Goal: Obtain resource: Download file/media

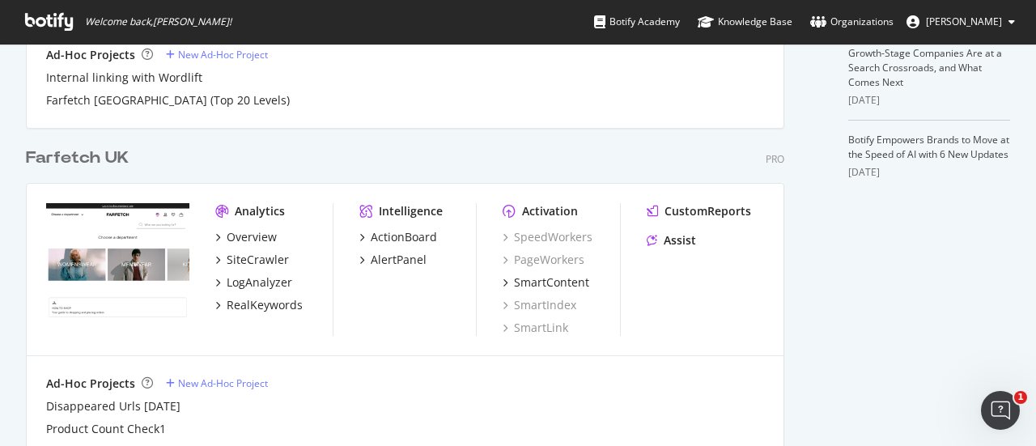
scroll to position [590, 0]
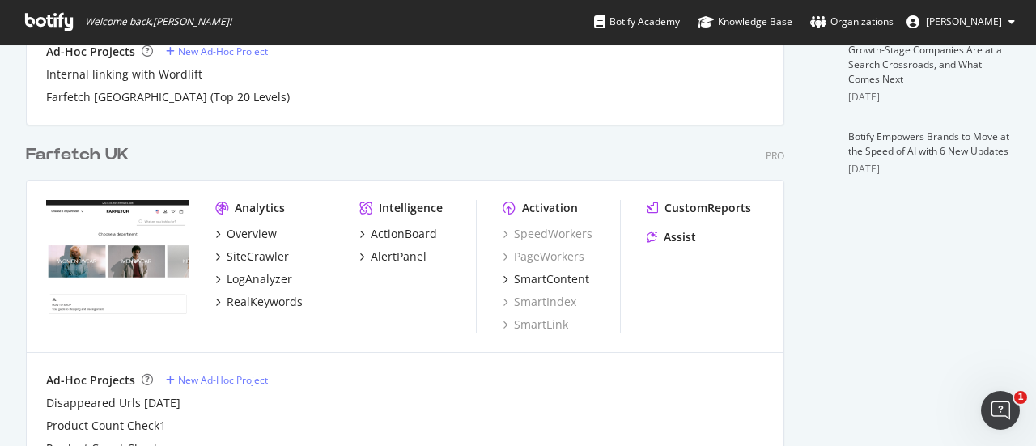
click at [109, 153] on div "Farfetch UK" at bounding box center [77, 154] width 103 height 23
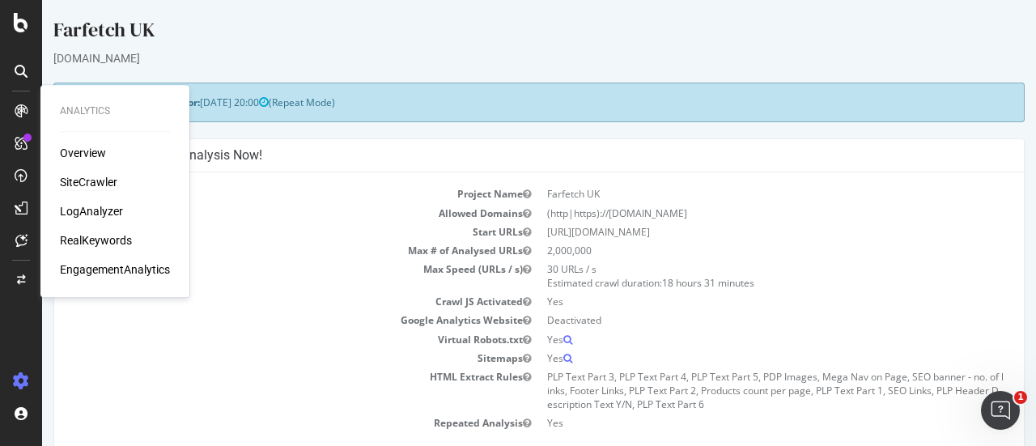
click at [84, 181] on div "SiteCrawler" at bounding box center [88, 182] width 57 height 16
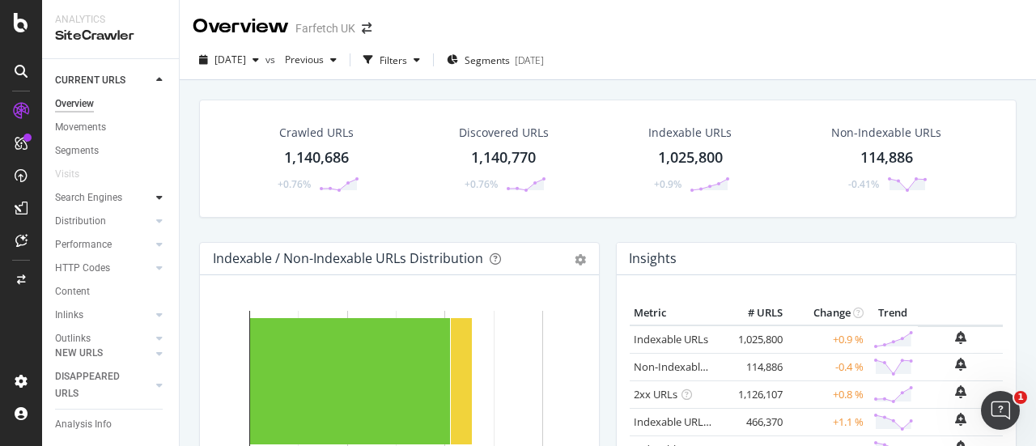
scroll to position [113, 0]
click at [99, 288] on div "Url Explorer" at bounding box center [80, 296] width 50 height 17
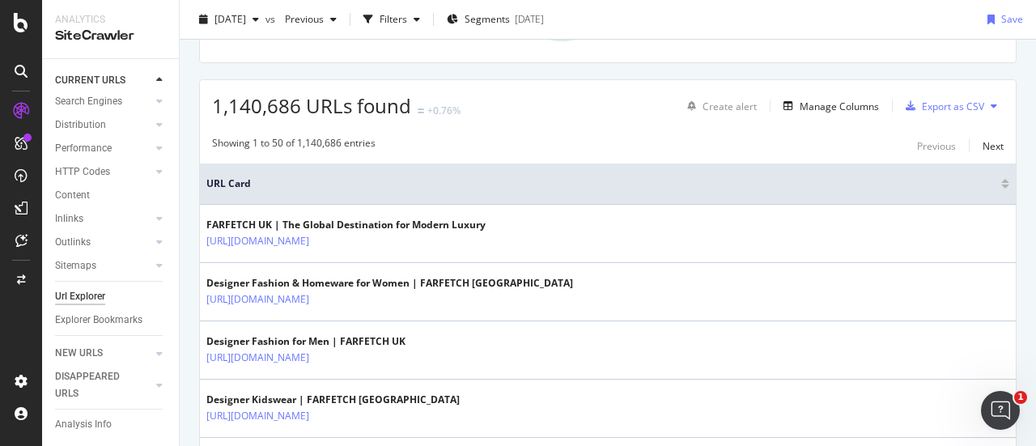
scroll to position [252, 0]
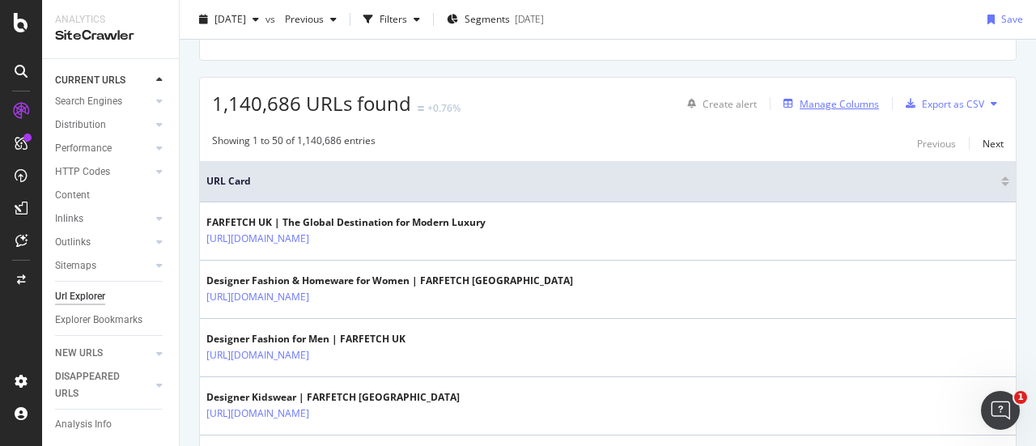
click at [842, 100] on div "Manage Columns" at bounding box center [839, 104] width 79 height 14
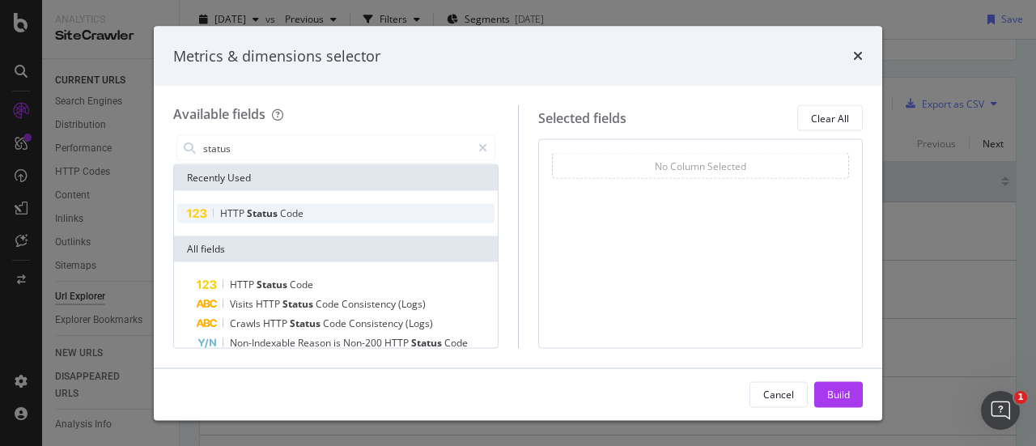
click at [347, 213] on div "HTTP Status Code" at bounding box center [335, 213] width 317 height 19
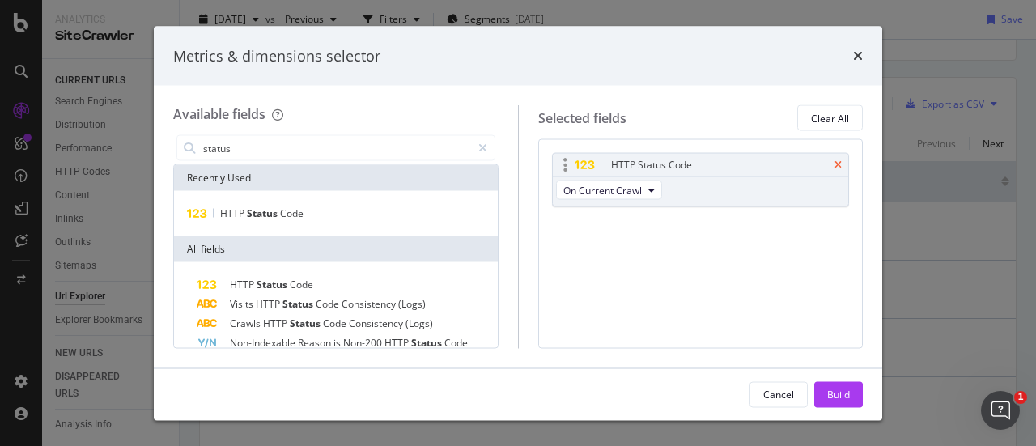
click at [841, 160] on icon "times" at bounding box center [838, 165] width 7 height 10
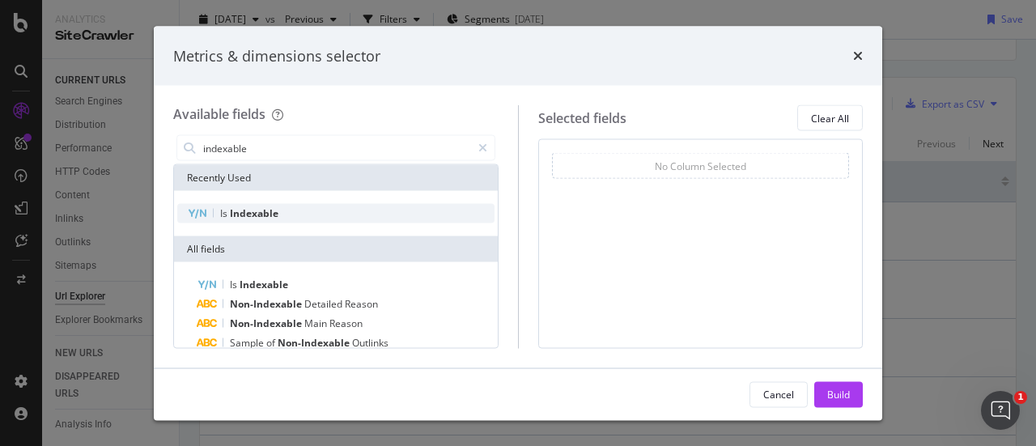
click at [287, 219] on div "Is Indexable" at bounding box center [335, 213] width 317 height 19
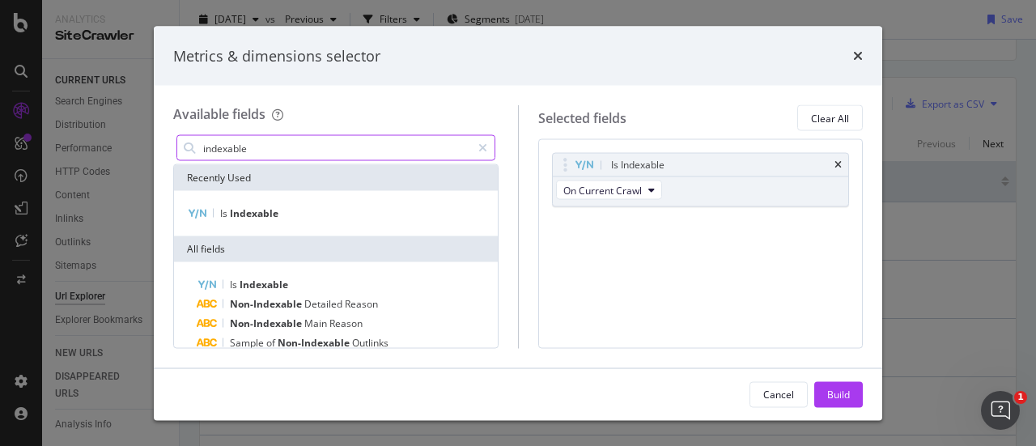
click at [310, 140] on input "indexable" at bounding box center [337, 148] width 270 height 24
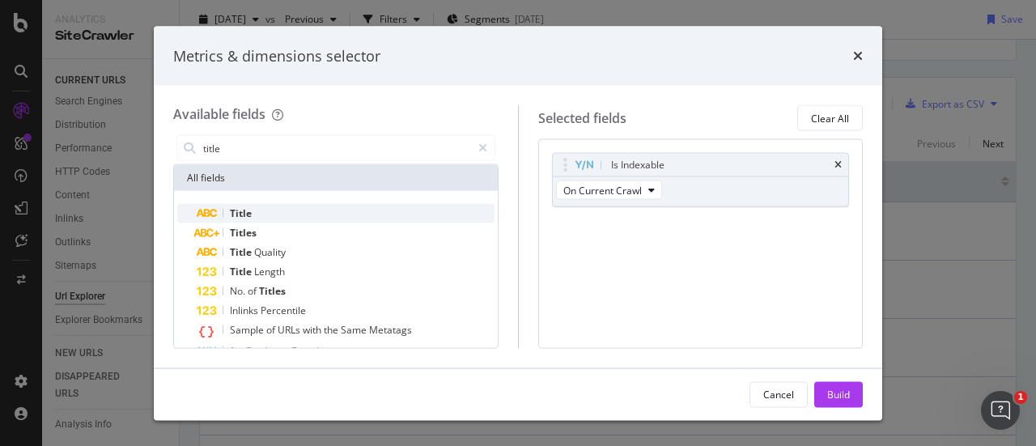
click at [308, 212] on div "Title" at bounding box center [346, 213] width 298 height 19
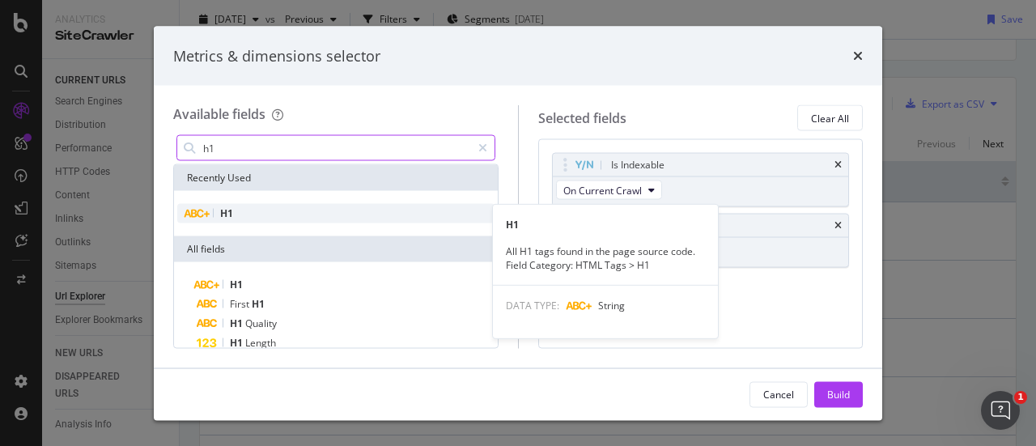
type input "h1"
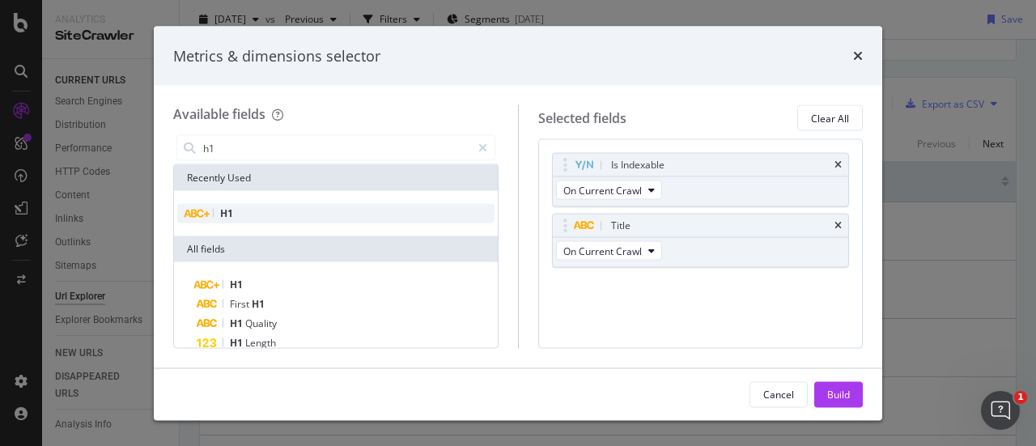
click at [304, 215] on div "H1" at bounding box center [335, 213] width 317 height 19
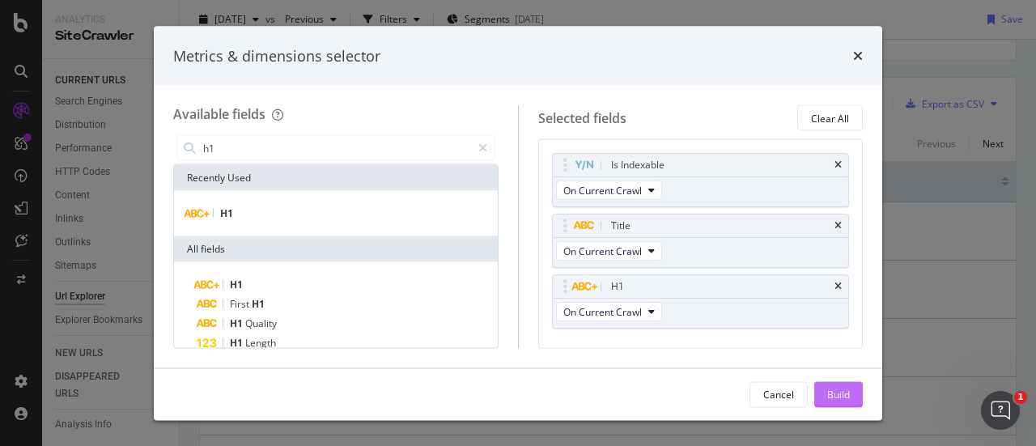
click at [836, 393] on div "Build" at bounding box center [838, 394] width 23 height 14
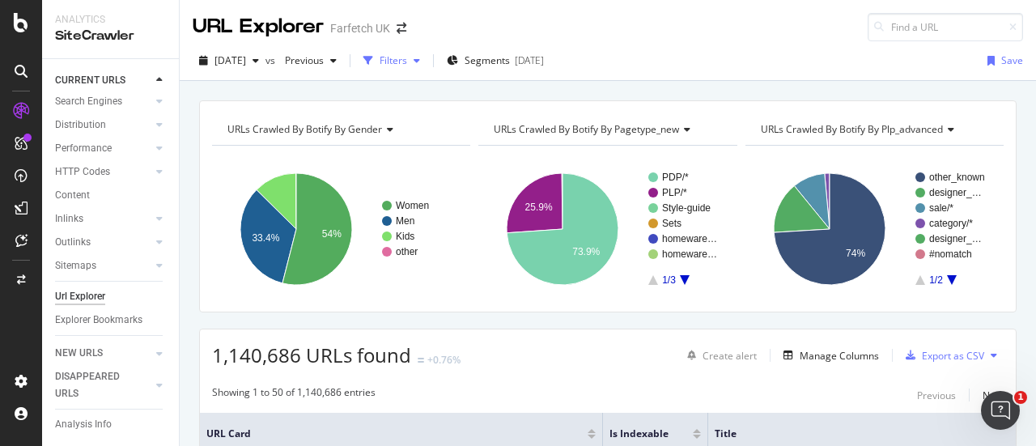
click at [407, 57] on div "Filters" at bounding box center [394, 60] width 28 height 14
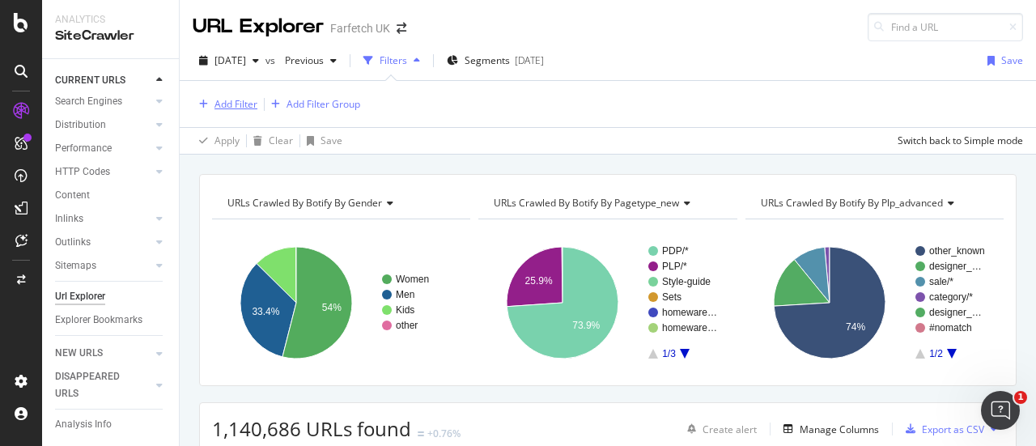
click at [227, 97] on div "Add Filter" at bounding box center [236, 104] width 43 height 14
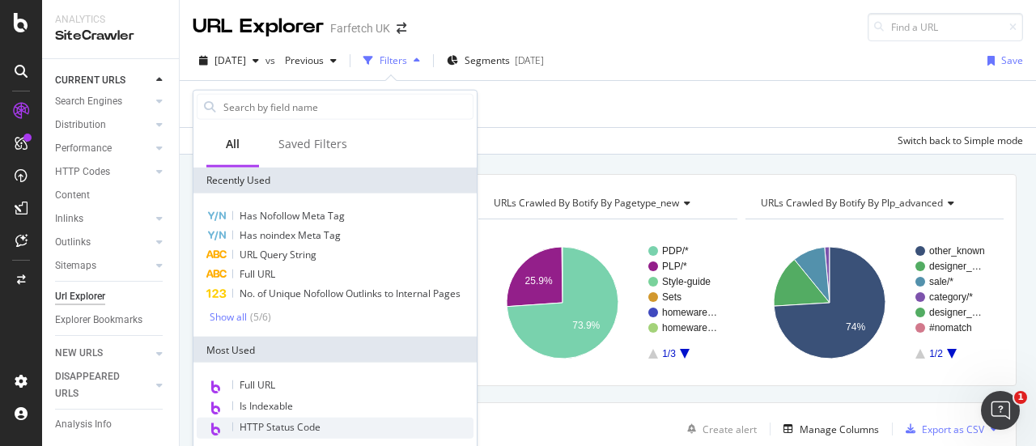
click at [334, 439] on div "HTTP Status Code" at bounding box center [335, 428] width 277 height 21
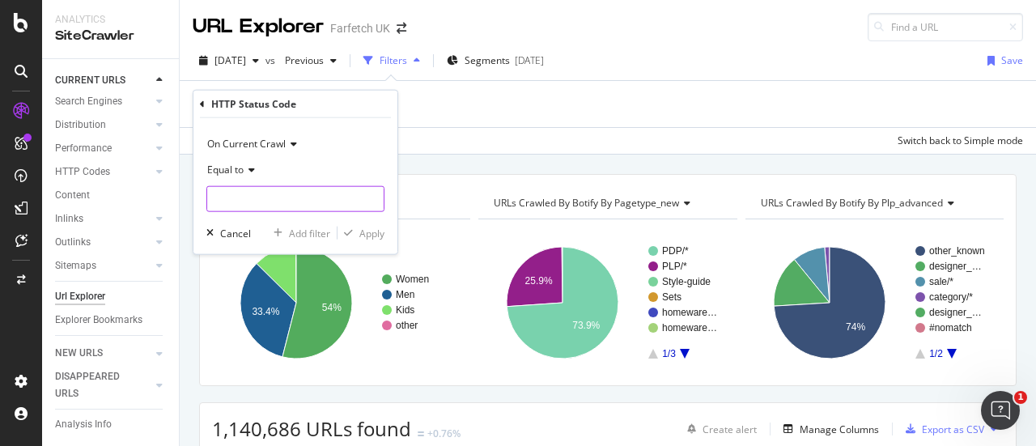
click at [309, 204] on input "number" at bounding box center [295, 199] width 178 height 26
type input "200"
click at [277, 223] on span "200" at bounding box center [261, 221] width 100 height 14
click at [362, 234] on div "Apply" at bounding box center [371, 233] width 25 height 14
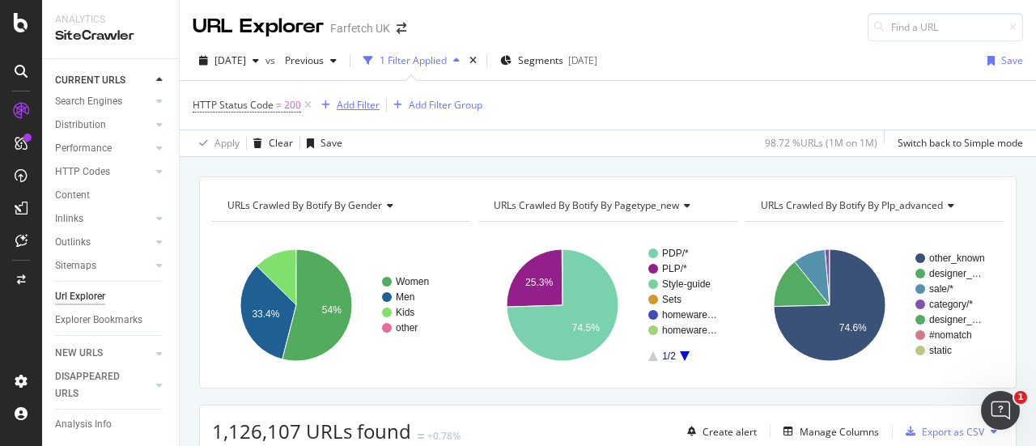
click at [363, 106] on div "Add Filter" at bounding box center [358, 105] width 43 height 14
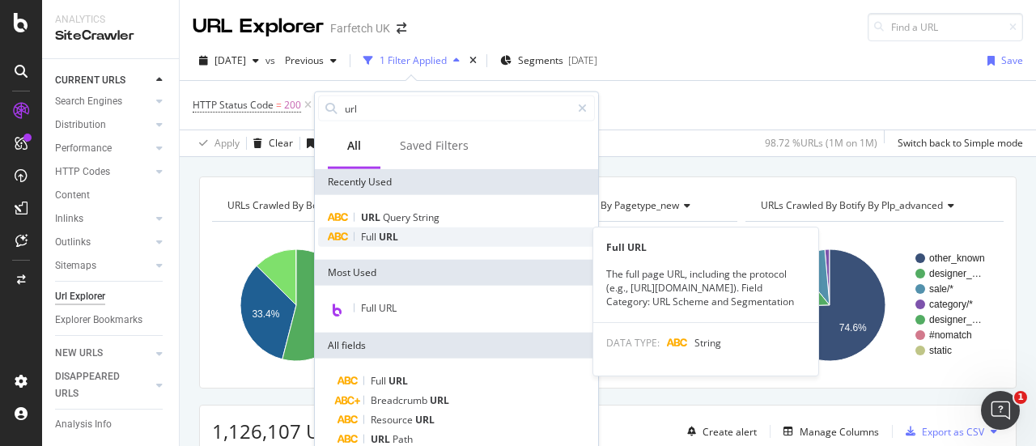
type input "url"
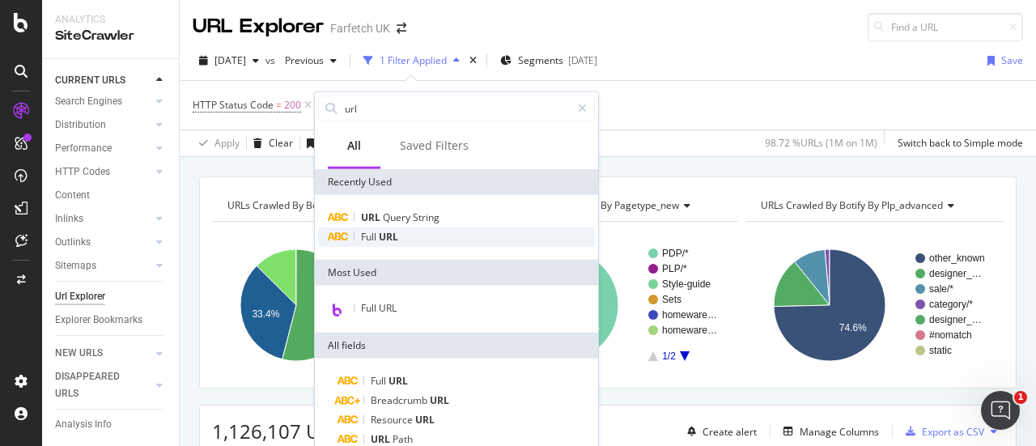
click at [458, 232] on div "Full URL" at bounding box center [456, 236] width 277 height 19
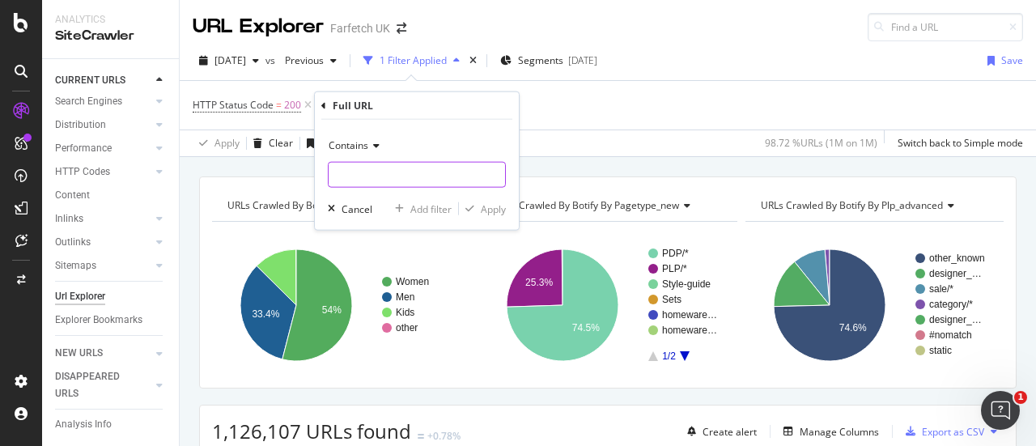
click at [404, 182] on input "text" at bounding box center [417, 175] width 176 height 26
click at [351, 177] on input "/shsopping" at bounding box center [405, 175] width 153 height 26
click at [434, 176] on input "/shopping" at bounding box center [405, 175] width 153 height 26
type input "/shopping"
click at [495, 209] on div "Apply" at bounding box center [493, 209] width 25 height 14
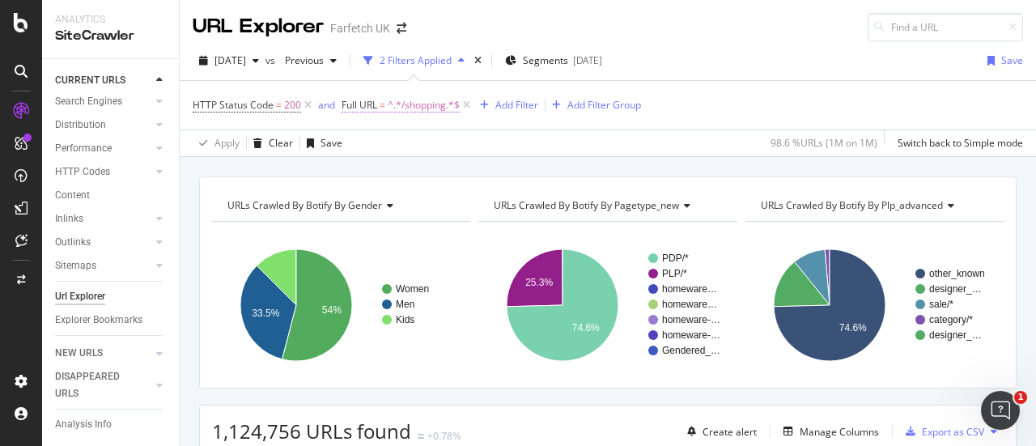
click at [413, 108] on span "^.*/shopping.*$" at bounding box center [424, 105] width 72 height 23
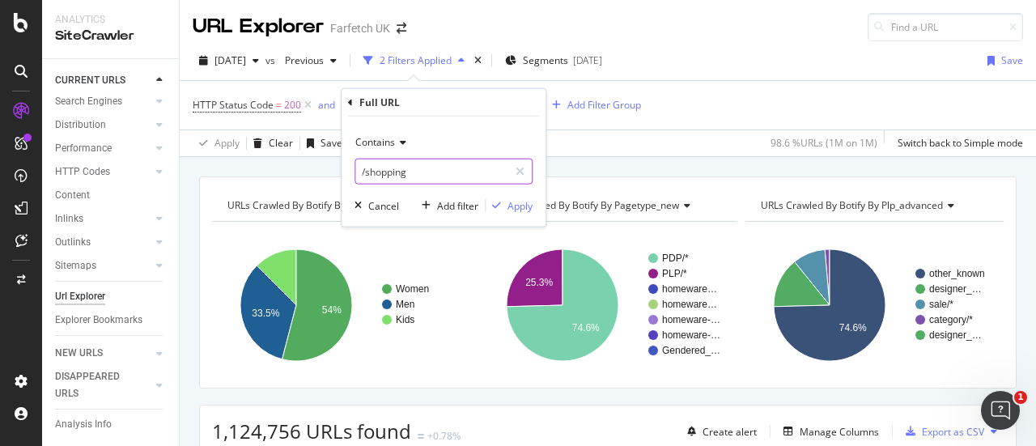
type input "i"
type input "/items"
click at [526, 207] on div "Apply" at bounding box center [520, 205] width 25 height 14
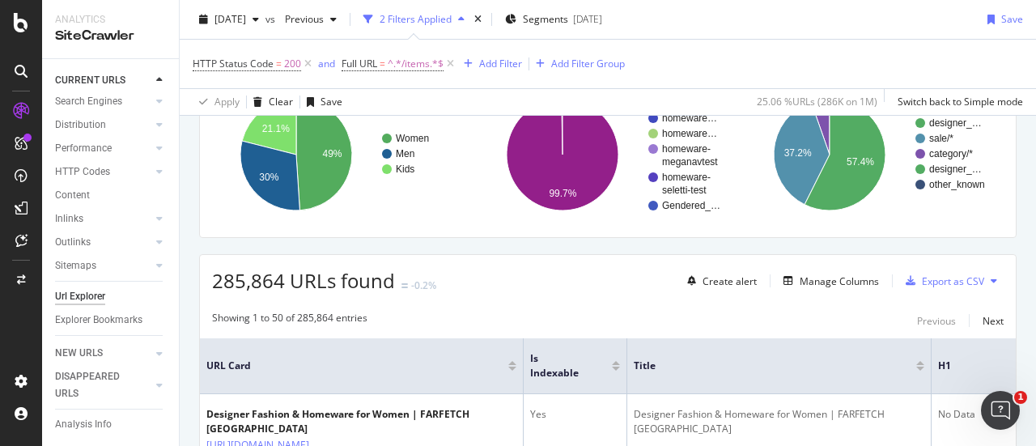
scroll to position [150, 0]
click at [946, 278] on div "Export as CSV" at bounding box center [953, 282] width 62 height 14
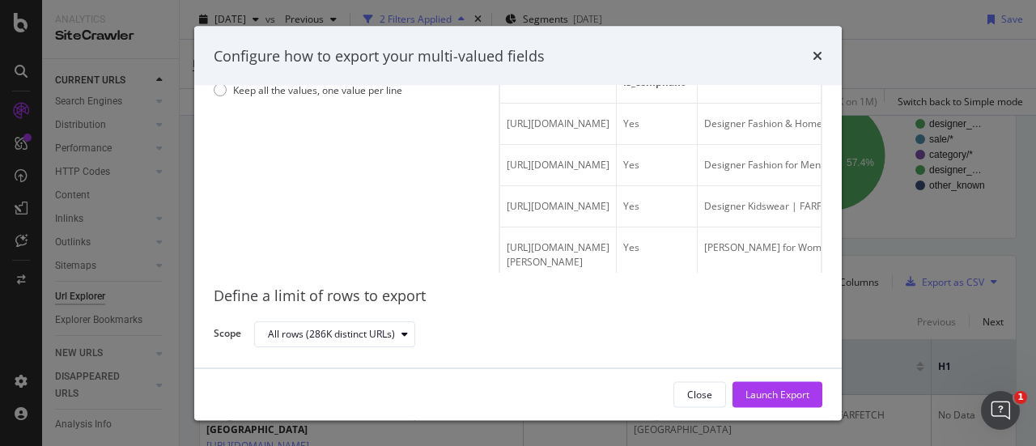
scroll to position [0, 0]
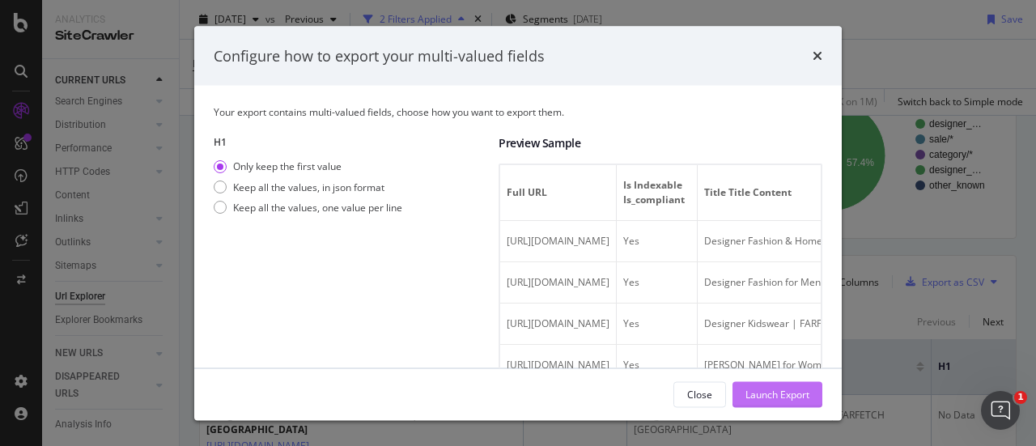
click at [782, 389] on div "Launch Export" at bounding box center [778, 394] width 64 height 14
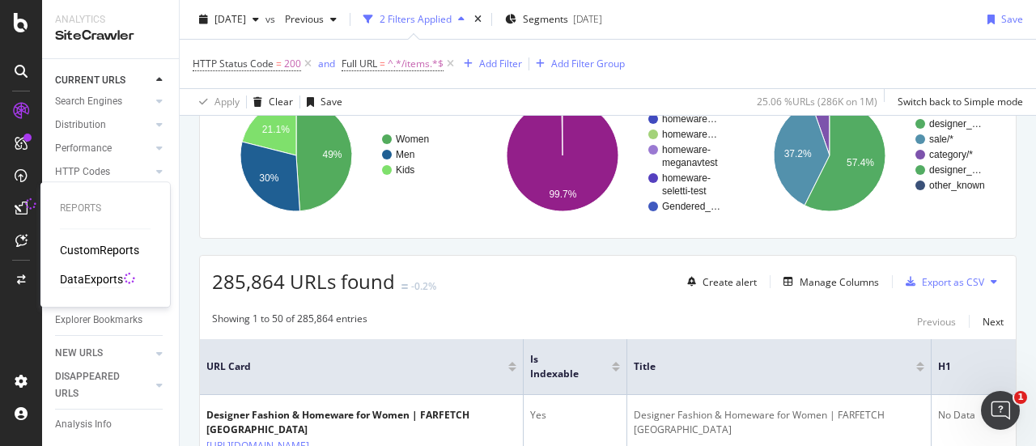
click at [105, 282] on div "DataExports" at bounding box center [91, 279] width 63 height 16
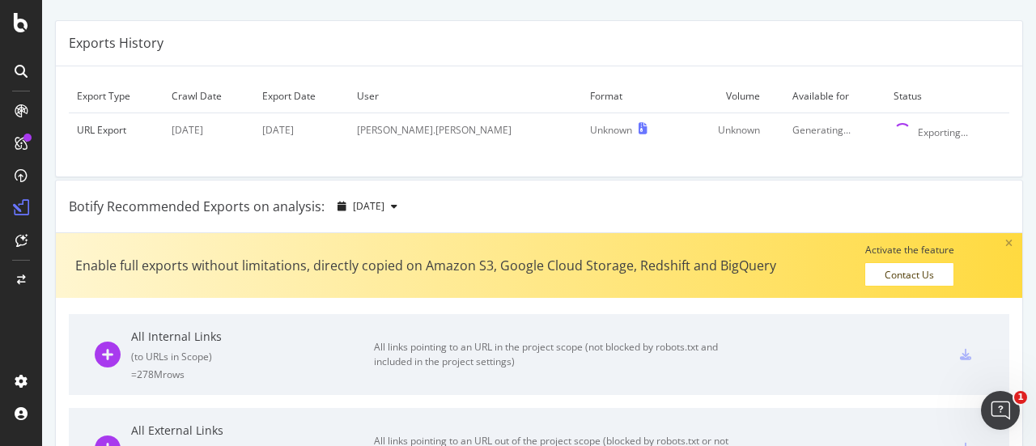
scroll to position [9, 0]
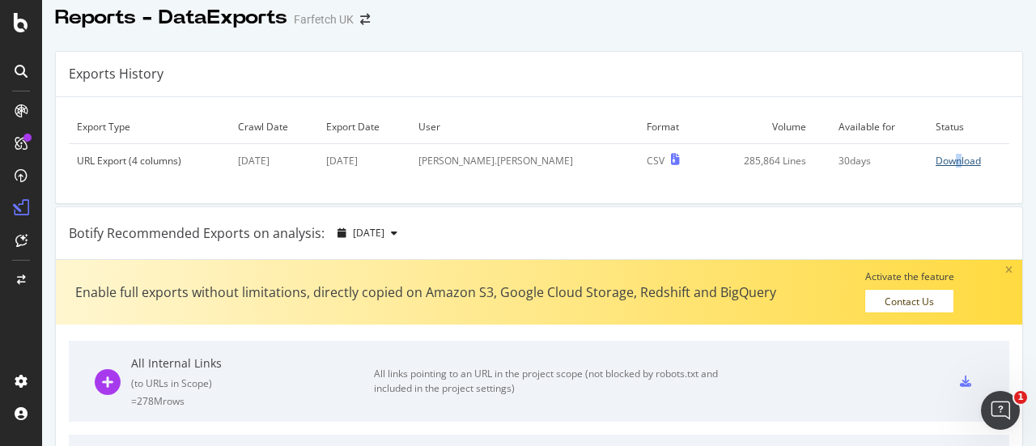
drag, startPoint x: 929, startPoint y: 169, endPoint x: 923, endPoint y: 158, distance: 12.7
click at [928, 158] on td "Download" at bounding box center [969, 161] width 82 height 34
click at [936, 158] on div "Download" at bounding box center [958, 161] width 45 height 14
